Goal: Communication & Community: Answer question/provide support

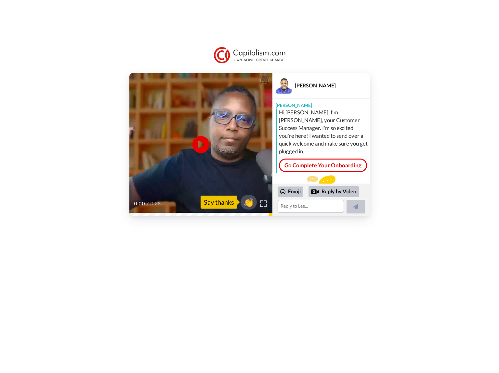
click at [197, 146] on icon at bounding box center [200, 144] width 17 height 17
click at [211, 147] on video at bounding box center [200, 144] width 143 height 143
click at [205, 147] on icon at bounding box center [200, 144] width 17 height 17
click at [172, 148] on video at bounding box center [200, 144] width 143 height 143
click at [191, 146] on video at bounding box center [200, 144] width 143 height 143
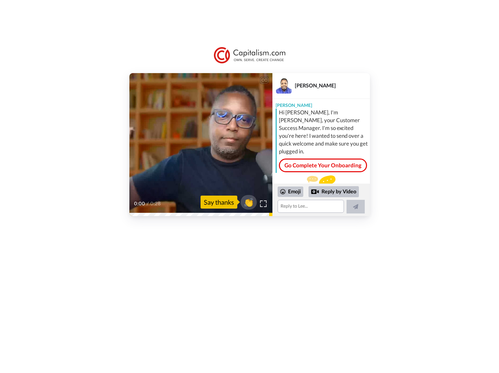
click at [202, 147] on icon "Play/Pause" at bounding box center [200, 144] width 17 height 31
click at [202, 147] on icon at bounding box center [200, 144] width 17 height 17
click at [314, 209] on textarea at bounding box center [311, 206] width 66 height 13
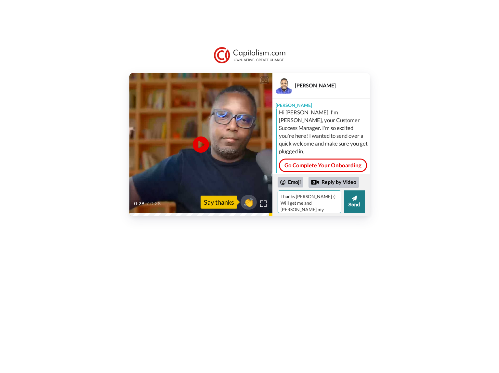
type textarea "Thanks [PERSON_NAME] :) Will get me and [PERSON_NAME] my partner on the call."
click at [356, 201] on icon at bounding box center [354, 198] width 5 height 7
